Goal: Information Seeking & Learning: Find specific fact

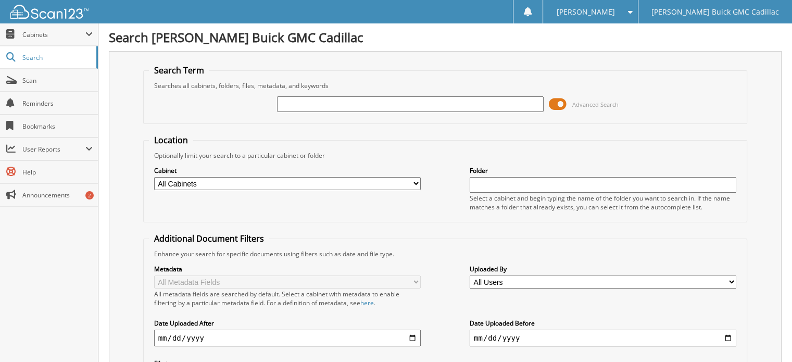
click at [464, 106] on input "text" at bounding box center [410, 104] width 266 height 16
type input "plates pick up"
click at [554, 279] on select "All Users [PERSON_NAME] [PERSON_NAME] [PERSON_NAME] [PERSON_NAME] [PERSON_NAME]…" at bounding box center [602, 281] width 266 height 13
select select "489"
click at [469, 275] on select "All Users [PERSON_NAME] [PERSON_NAME] [PERSON_NAME] [PERSON_NAME] [PERSON_NAME]…" at bounding box center [602, 281] width 266 height 13
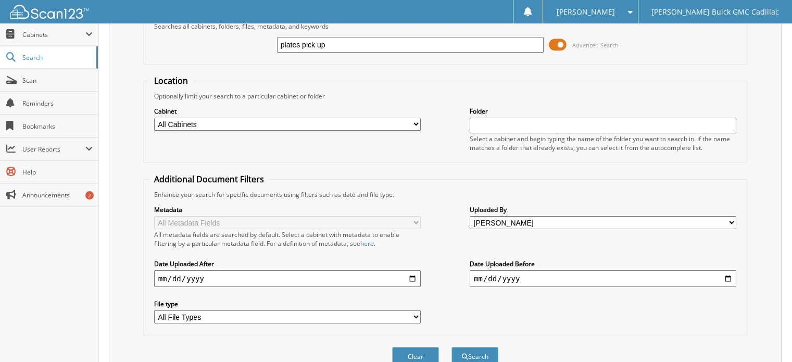
scroll to position [101, 0]
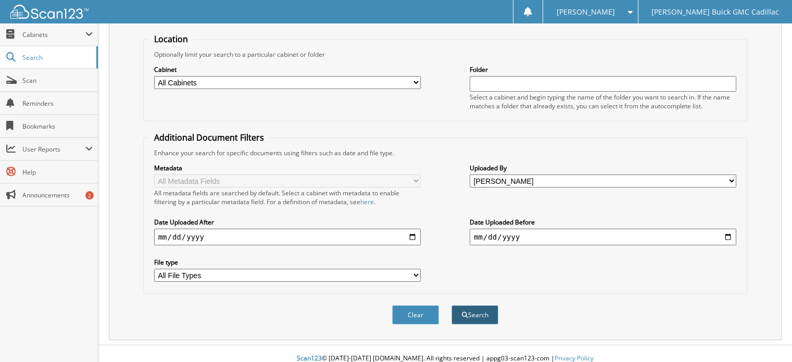
click at [480, 313] on button "Search" at bounding box center [474, 314] width 47 height 19
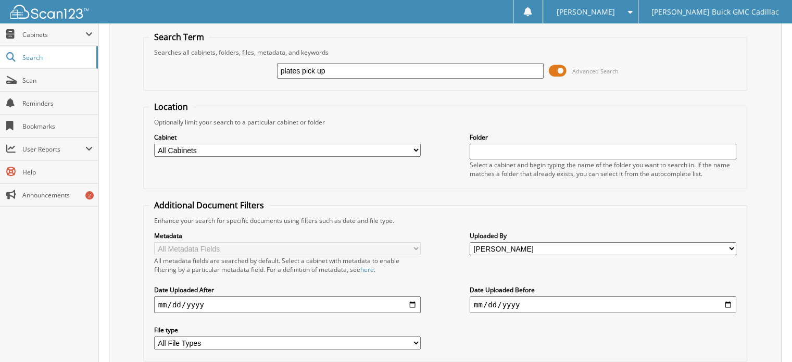
scroll to position [52, 0]
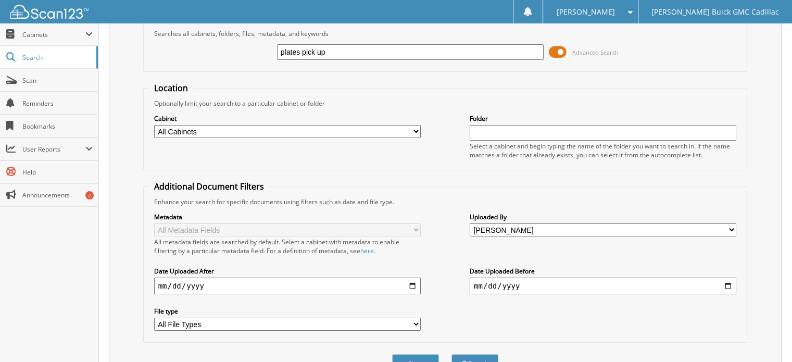
click at [500, 277] on input "date" at bounding box center [602, 285] width 266 height 17
click at [414, 280] on input "date" at bounding box center [287, 285] width 266 height 17
type input "[DATE]"
click at [467, 360] on button "Search" at bounding box center [474, 363] width 47 height 19
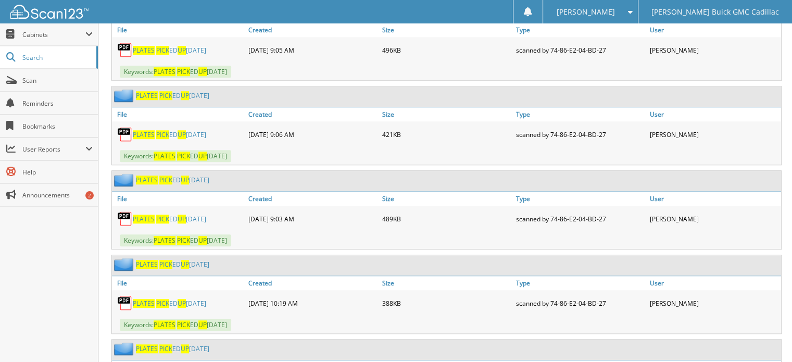
scroll to position [781, 0]
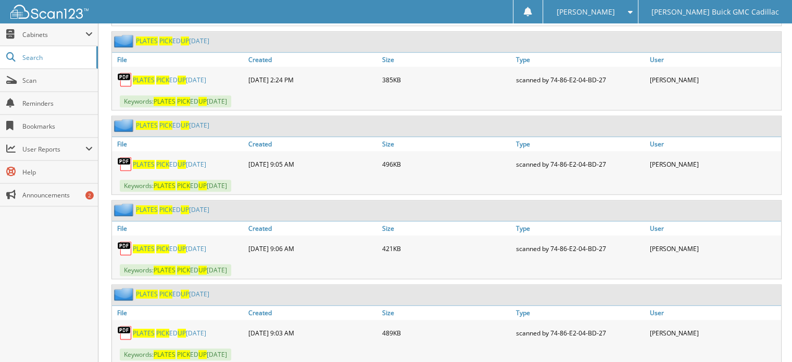
click at [189, 75] on link "PLATES PICK ED UP 9-15-25" at bounding box center [169, 79] width 73 height 9
drag, startPoint x: 691, startPoint y: 44, endPoint x: 487, endPoint y: 86, distance: 208.2
click at [477, 137] on link "Size" at bounding box center [446, 144] width 134 height 14
drag, startPoint x: 491, startPoint y: 21, endPoint x: 499, endPoint y: 10, distance: 13.6
click at [491, 21] on div "Linda V. Settings Logout Richard Karr Buick GMC Cadillac" at bounding box center [396, 11] width 792 height 23
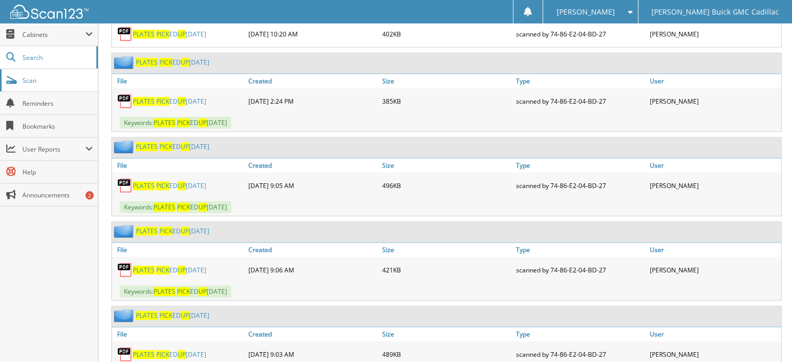
scroll to position [729, 0]
